Goal: Transaction & Acquisition: Book appointment/travel/reservation

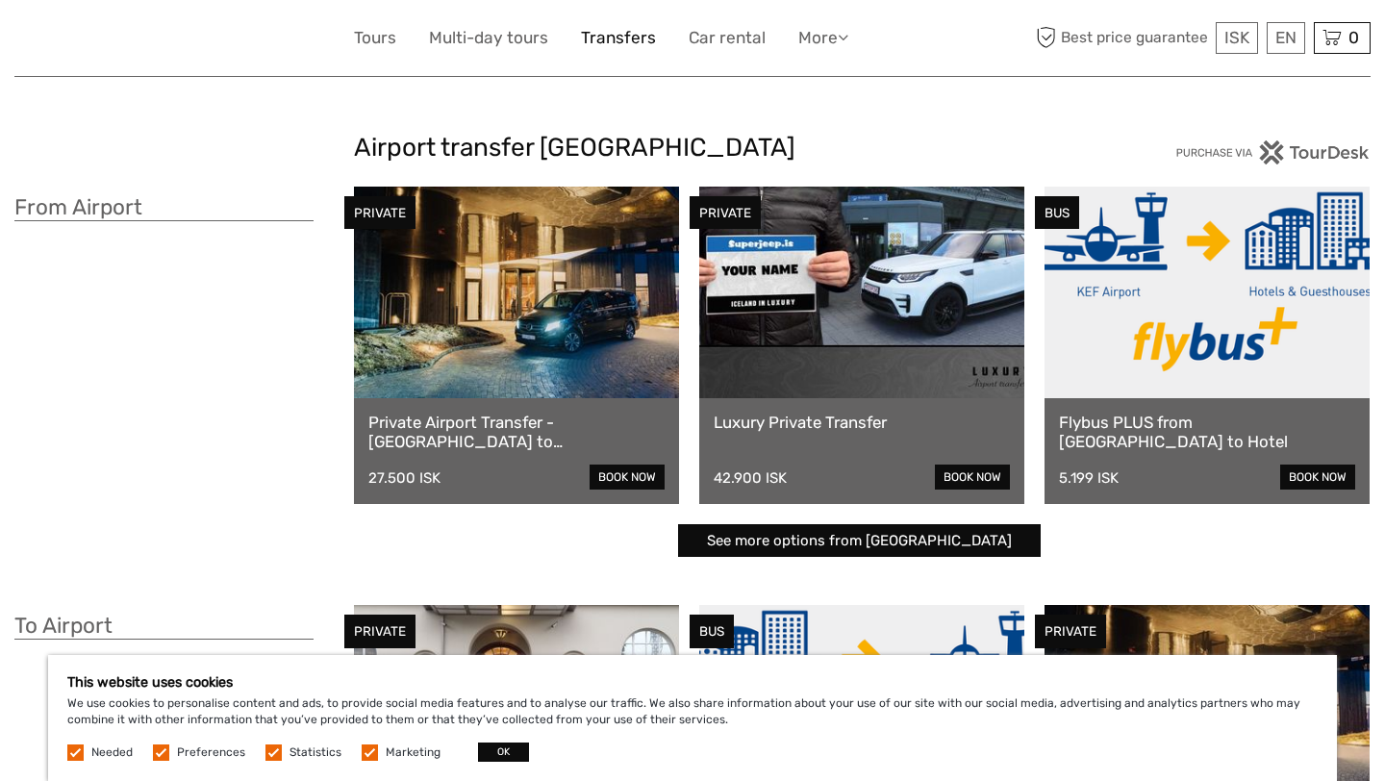
click at [606, 34] on link "Transfers" at bounding box center [618, 38] width 75 height 28
click at [818, 33] on link "More" at bounding box center [823, 38] width 50 height 28
click at [952, 86] on div "Airport transfer Iceland From Airport PRIVATE Private Airport Transfer - Keflav…" at bounding box center [692, 575] width 1356 height 1150
click at [958, 95] on div "Airport transfer Iceland From Airport PRIVATE Private Airport Transfer - Keflav…" at bounding box center [692, 575] width 1356 height 1150
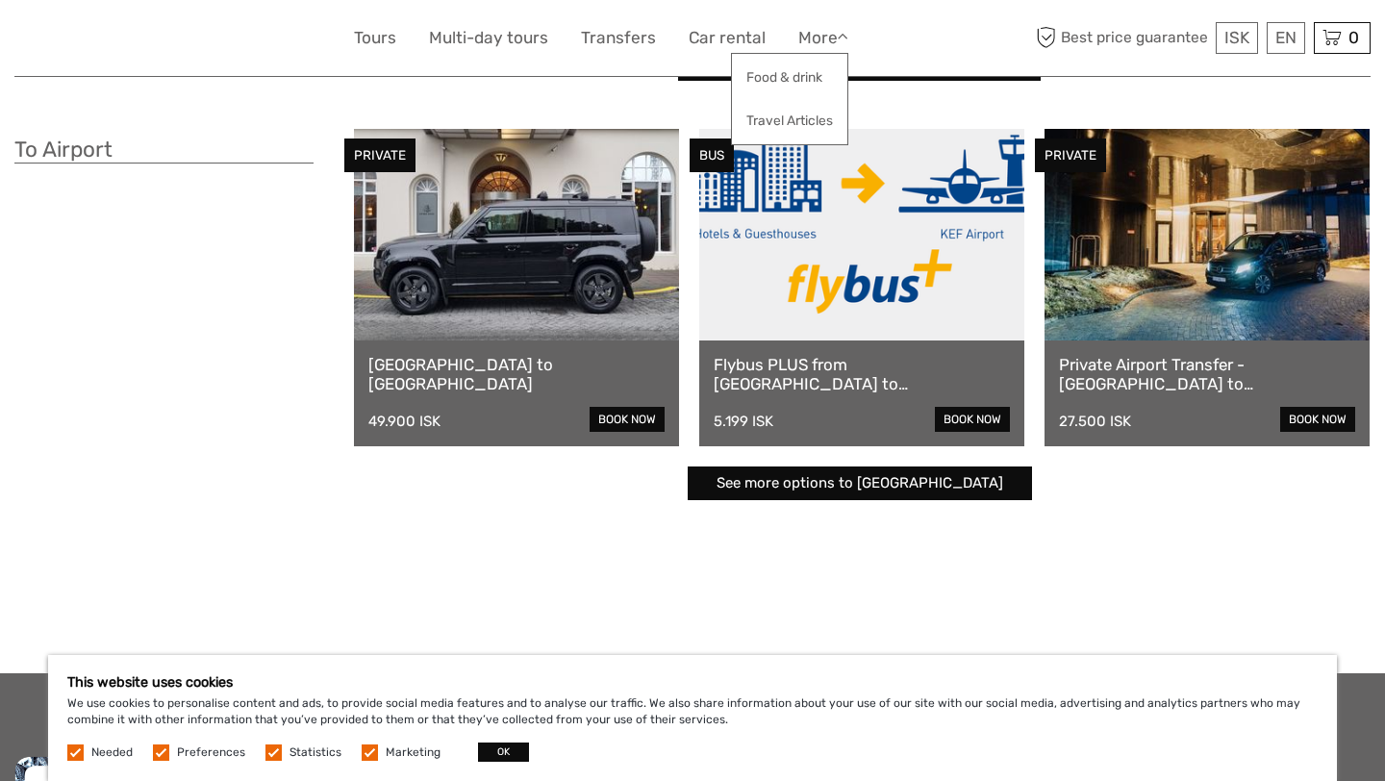
scroll to position [587, 0]
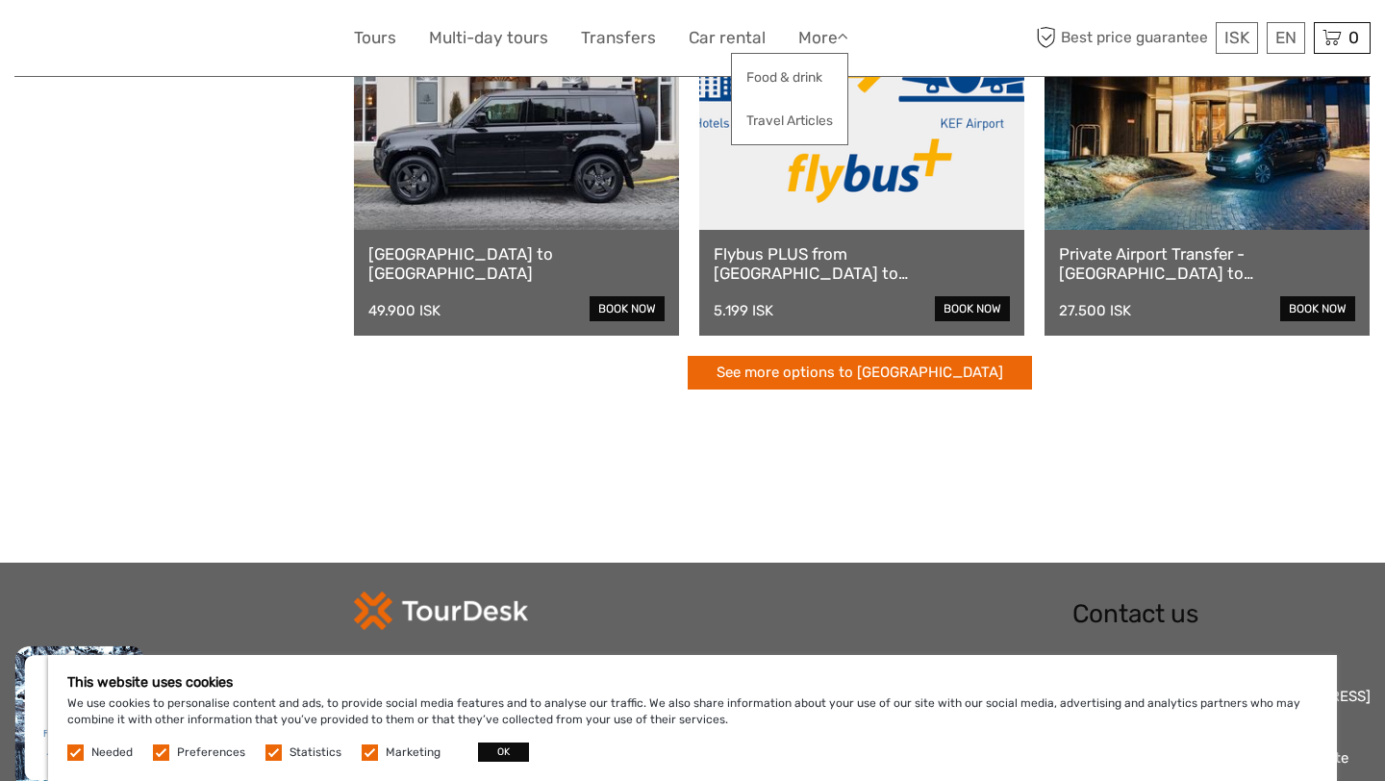
click at [938, 384] on link "See more options to Keflavík airport" at bounding box center [860, 373] width 344 height 34
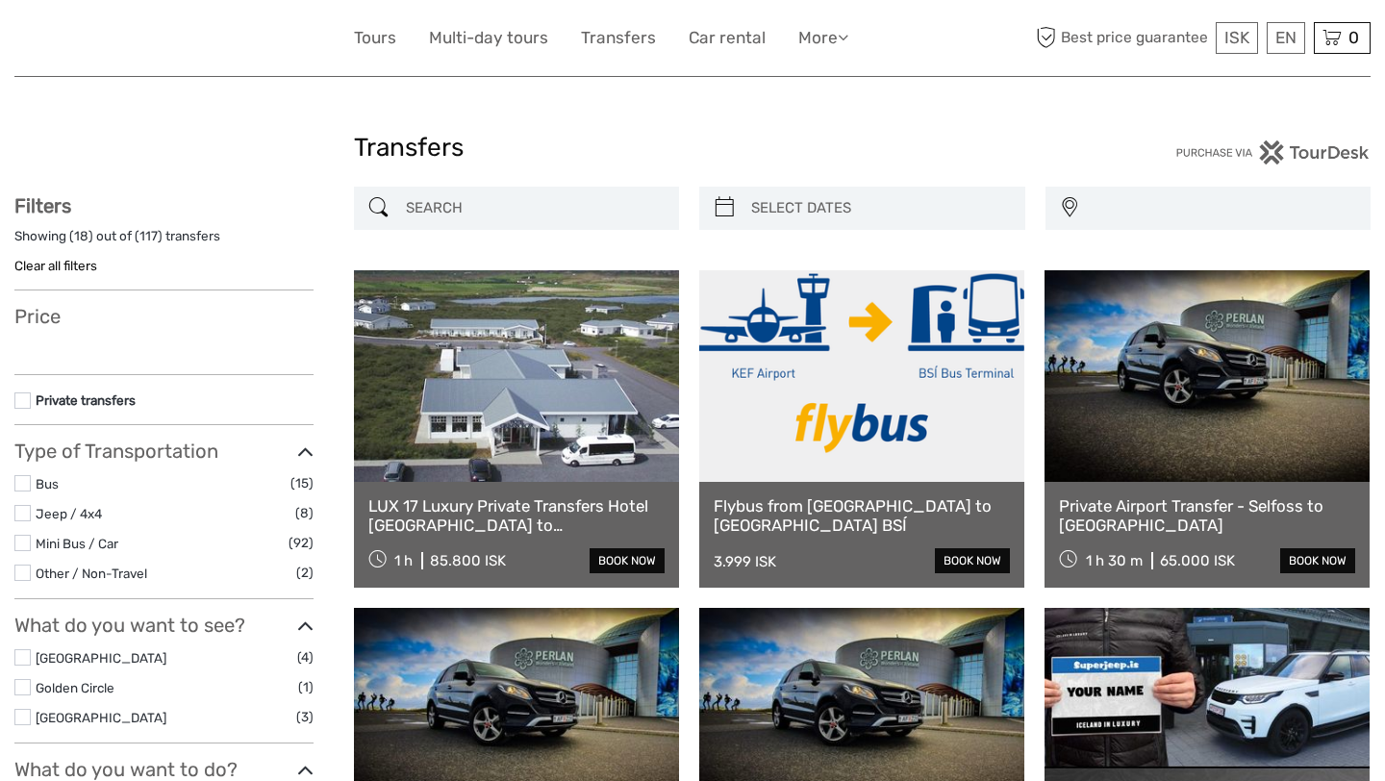
select select
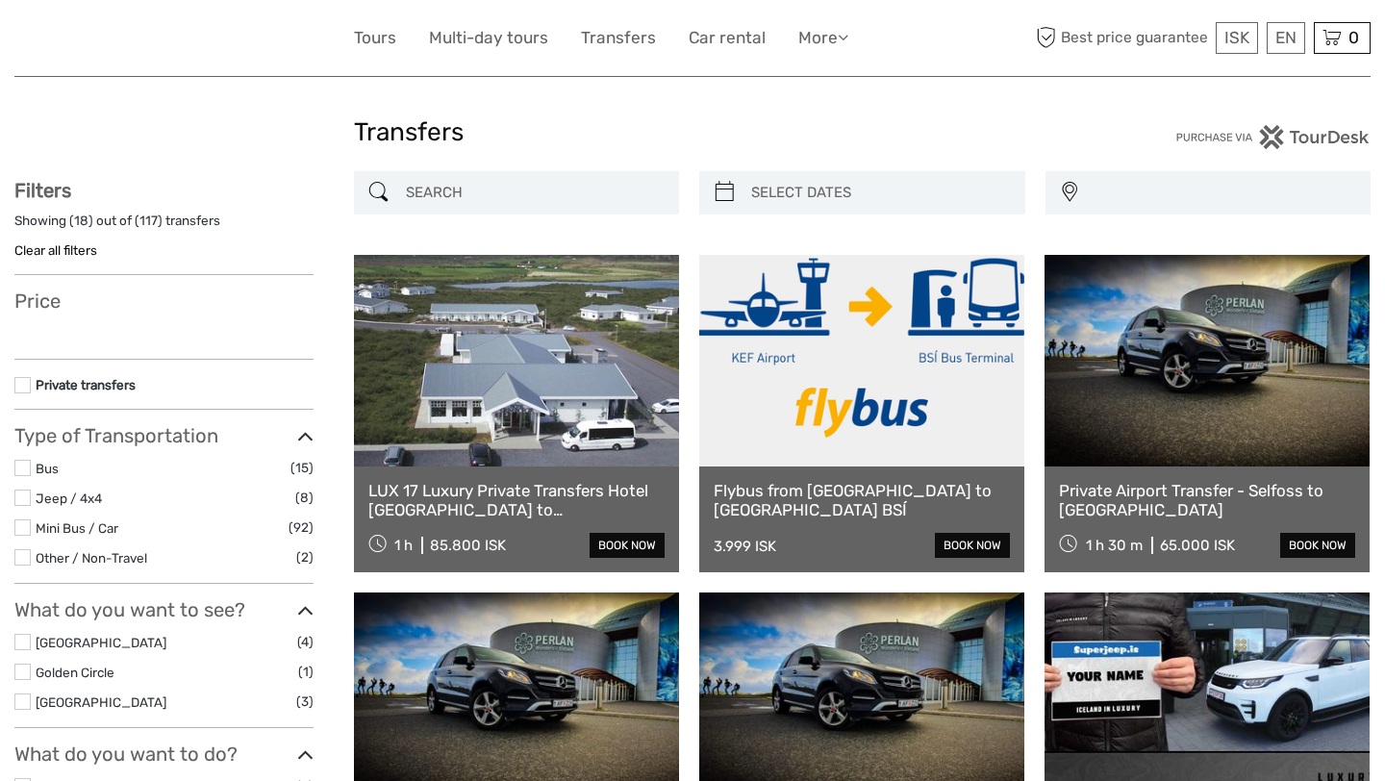
select select
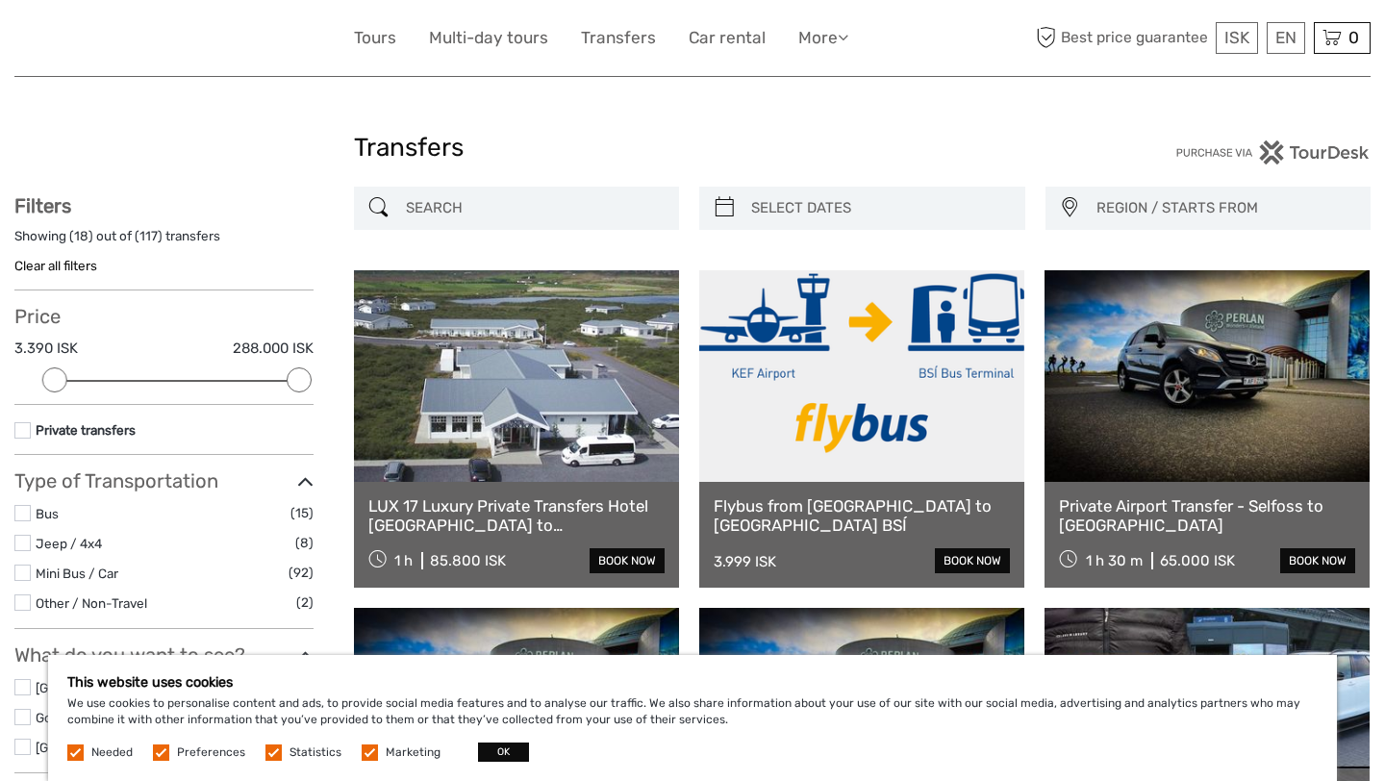
click at [831, 243] on div "REGION / STARTS FROM [GEOGRAPHIC_DATA] East North Northeast [GEOGRAPHIC_DATA] /…" at bounding box center [863, 218] width 1018 height 63
